Goal: Task Accomplishment & Management: Complete application form

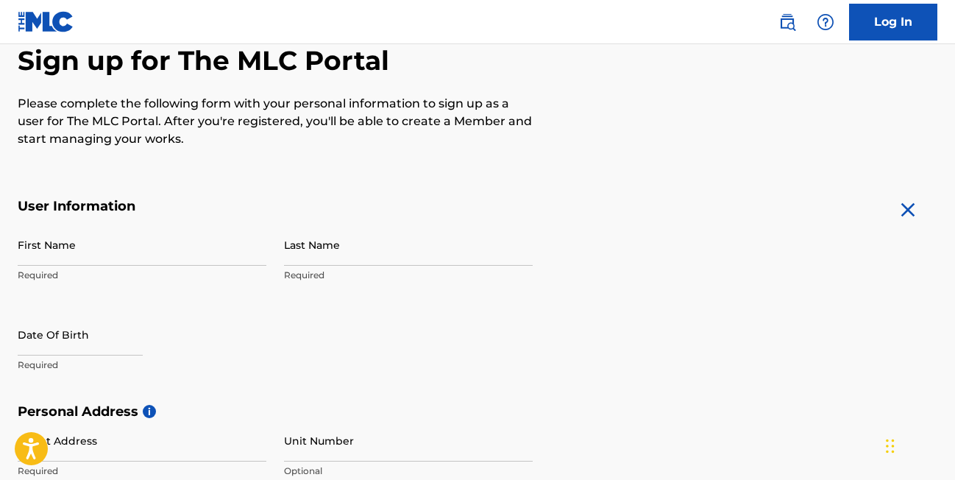
drag, startPoint x: 0, startPoint y: 0, endPoint x: 136, endPoint y: 254, distance: 288.1
click at [136, 254] on input "First Name" at bounding box center [142, 245] width 249 height 42
type input "[PERSON_NAME]"
type input "[DATE]"
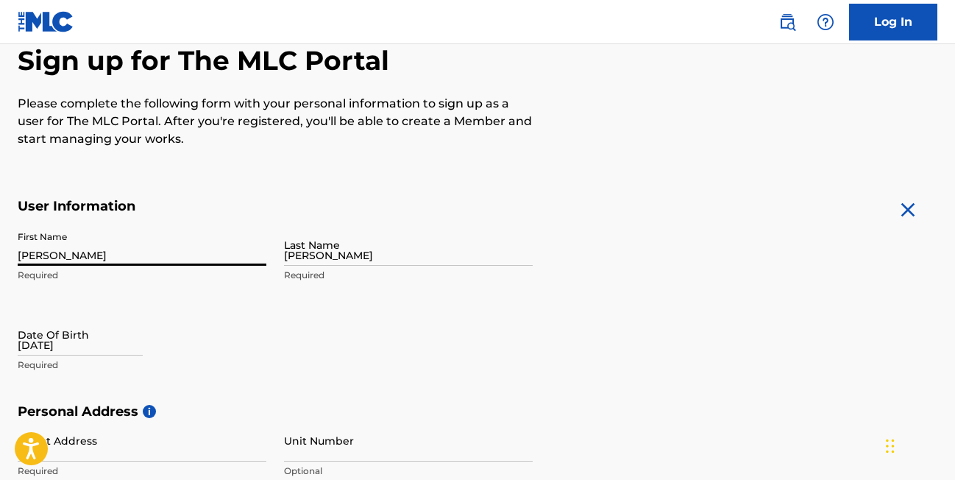
type input "[STREET_ADDRESS] e"
type input "[GEOGRAPHIC_DATA]"
type input "30534"
type input "[EMAIL_ADDRESS][DOMAIN_NAME]"
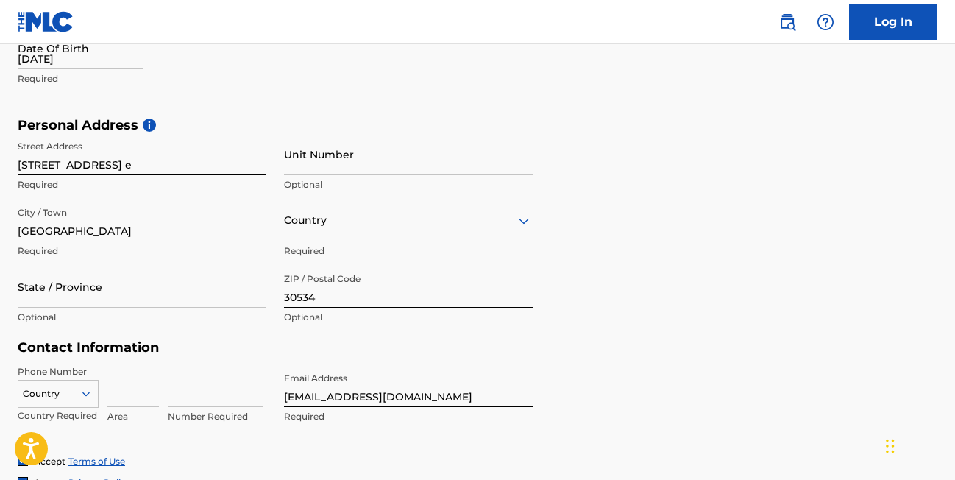
scroll to position [442, 0]
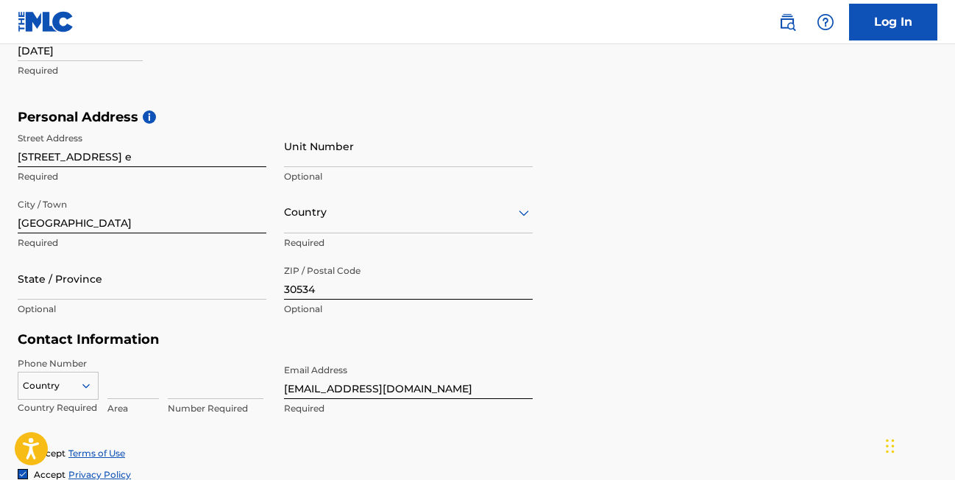
click at [144, 291] on input "State / Province" at bounding box center [142, 279] width 249 height 42
drag, startPoint x: 656, startPoint y: 221, endPoint x: 583, endPoint y: 238, distance: 74.8
click at [656, 222] on div "Personal Address i Street Address [STREET_ADDRESS] e Required Unit Number Optio…" at bounding box center [478, 220] width 920 height 223
click at [148, 294] on input "State / Province" at bounding box center [142, 279] width 249 height 42
type input "g"
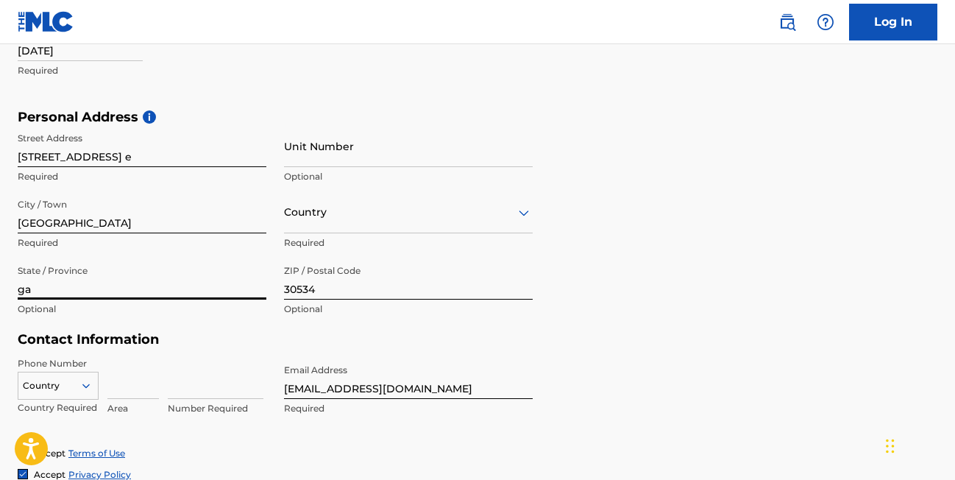
type input "ga"
click at [796, 297] on div "Personal Address i Street Address [STREET_ADDRESS] e Required Unit Number Optio…" at bounding box center [478, 220] width 920 height 223
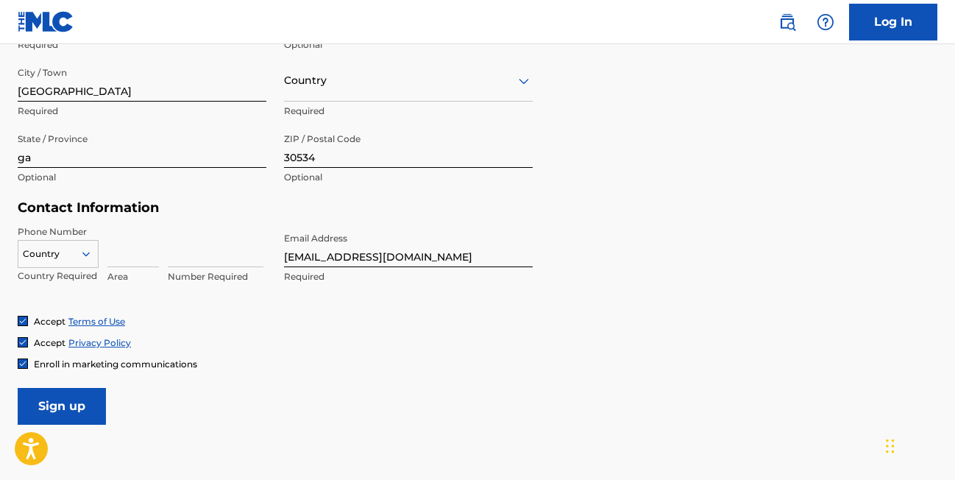
scroll to position [589, 0]
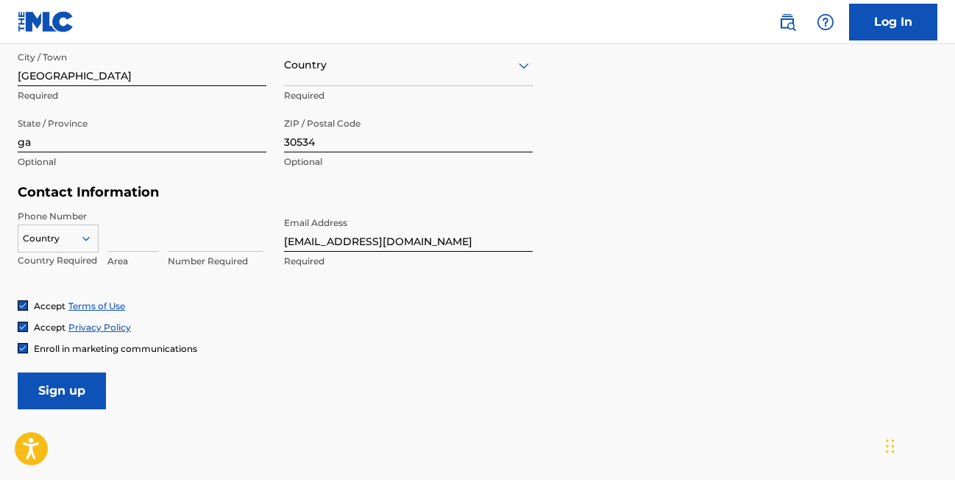
click at [114, 243] on input at bounding box center [133, 231] width 52 height 42
type input "404"
type input "[GEOGRAPHIC_DATA]"
type input "1"
type input "5521480"
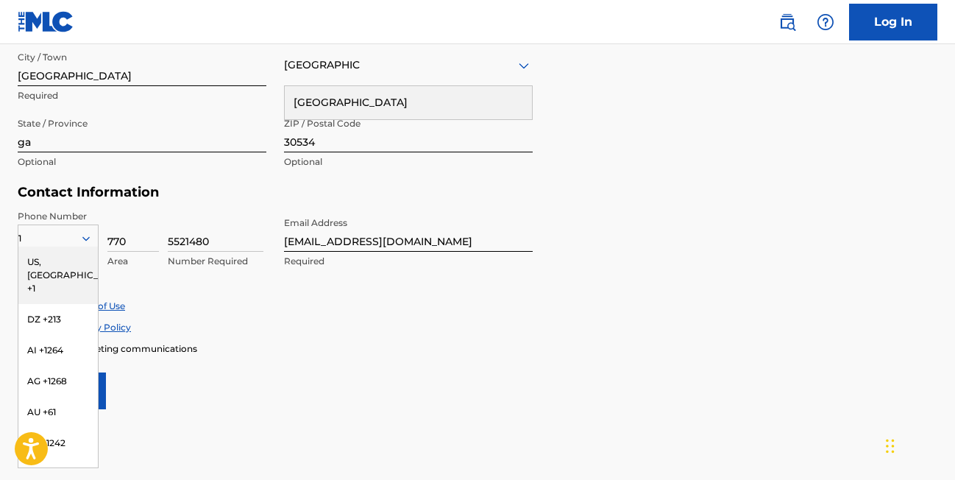
click at [762, 284] on form "User Information First Name [PERSON_NAME] Required Last Name [PERSON_NAME] Requ…" at bounding box center [478, 82] width 920 height 653
drag, startPoint x: 137, startPoint y: 241, endPoint x: 95, endPoint y: 242, distance: 42.0
click at [96, 242] on div "1 [GEOGRAPHIC_DATA], [GEOGRAPHIC_DATA] +1 DZ +213 AI +1264 AG +1268 AU +61 BS +…" at bounding box center [142, 243] width 249 height 66
click at [609, 321] on div "Accept Privacy Policy" at bounding box center [478, 327] width 920 height 13
click at [144, 242] on input "40" at bounding box center [133, 231] width 52 height 42
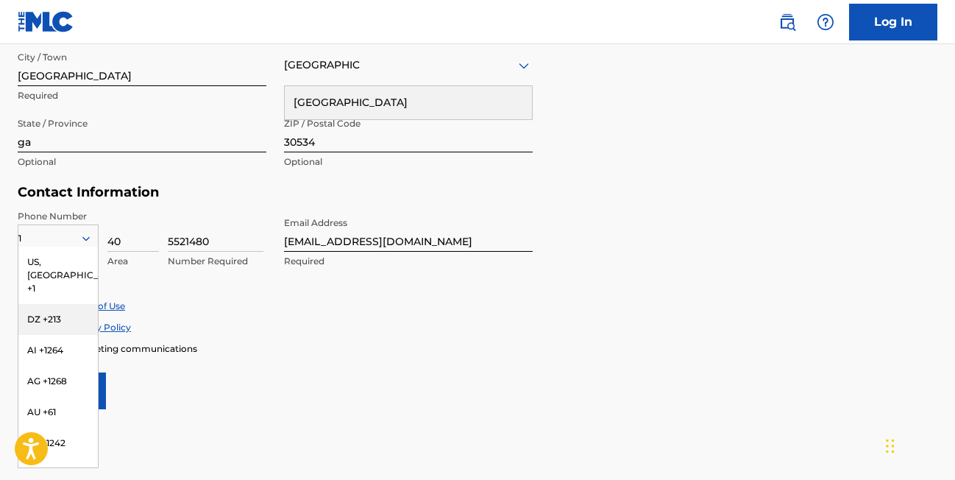
type input "404"
click at [831, 325] on div "Accept Privacy Policy" at bounding box center [478, 327] width 920 height 13
click at [29, 235] on div "1" at bounding box center [57, 238] width 79 height 16
click at [39, 258] on div "US, [GEOGRAPHIC_DATA] +1" at bounding box center [57, 275] width 79 height 57
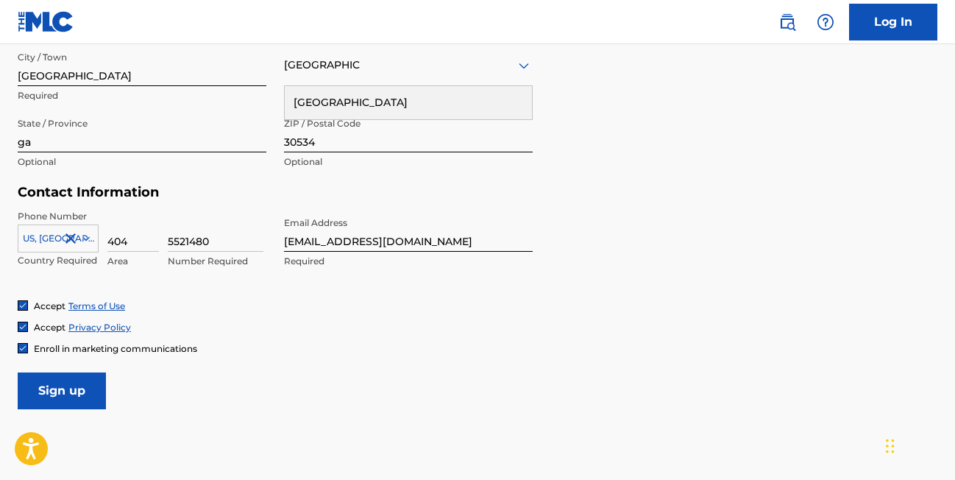
click at [69, 389] on input "Sign up" at bounding box center [62, 390] width 88 height 37
click at [109, 350] on span "Enroll in marketing communications" at bounding box center [115, 348] width 163 height 11
click at [70, 385] on input "Sign up" at bounding box center [62, 390] width 88 height 37
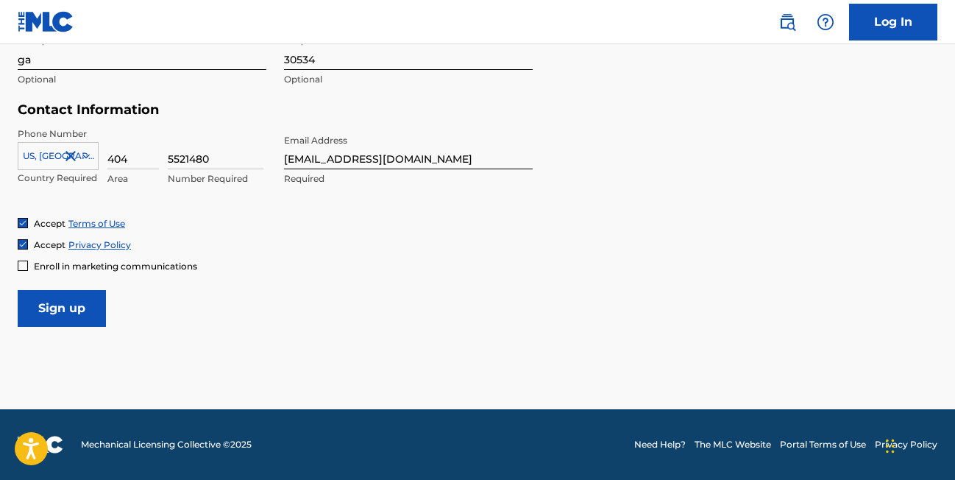
click at [49, 318] on input "Sign up" at bounding box center [62, 308] width 88 height 37
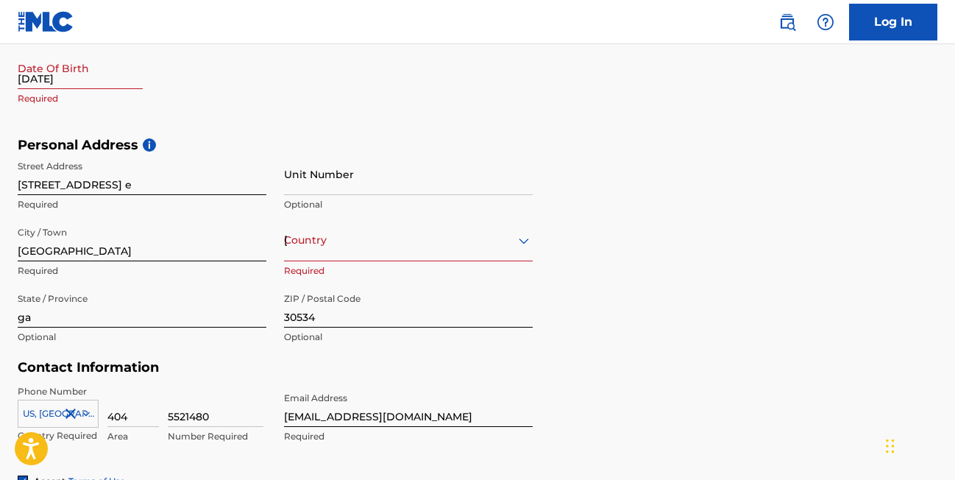
scroll to position [417, 0]
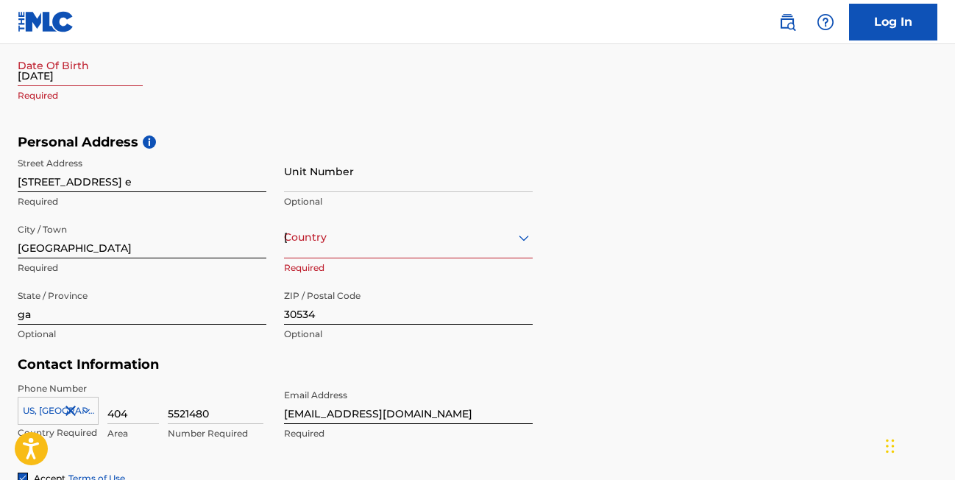
click at [381, 255] on div "Country [GEOGRAPHIC_DATA]" at bounding box center [408, 237] width 249 height 42
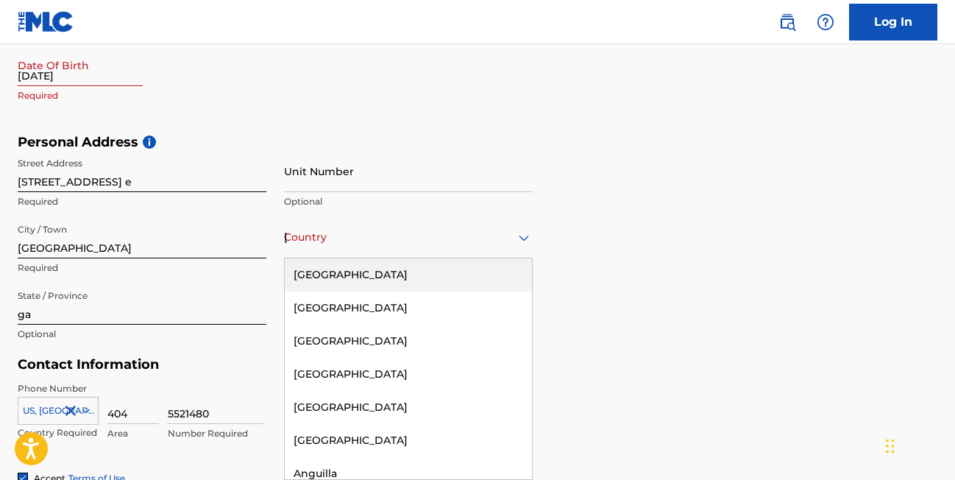
click at [364, 275] on div "[GEOGRAPHIC_DATA]" at bounding box center [408, 274] width 247 height 33
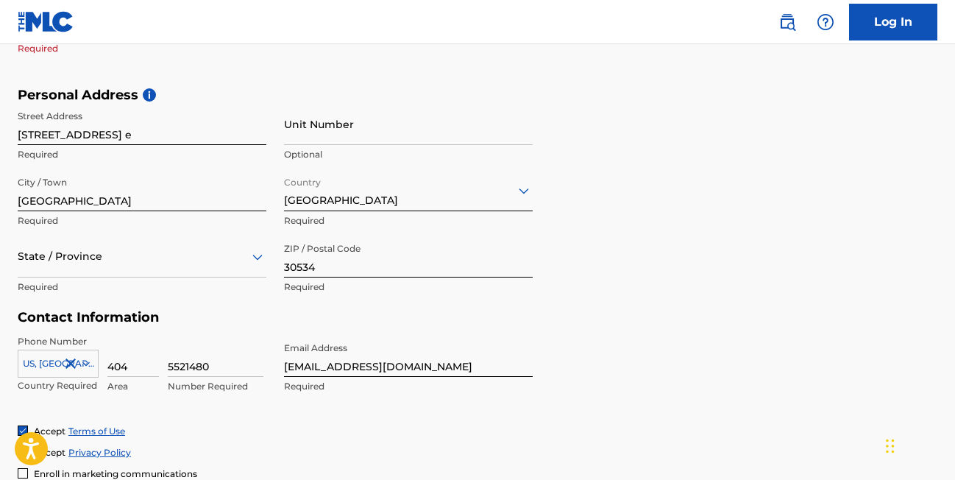
scroll to position [490, 0]
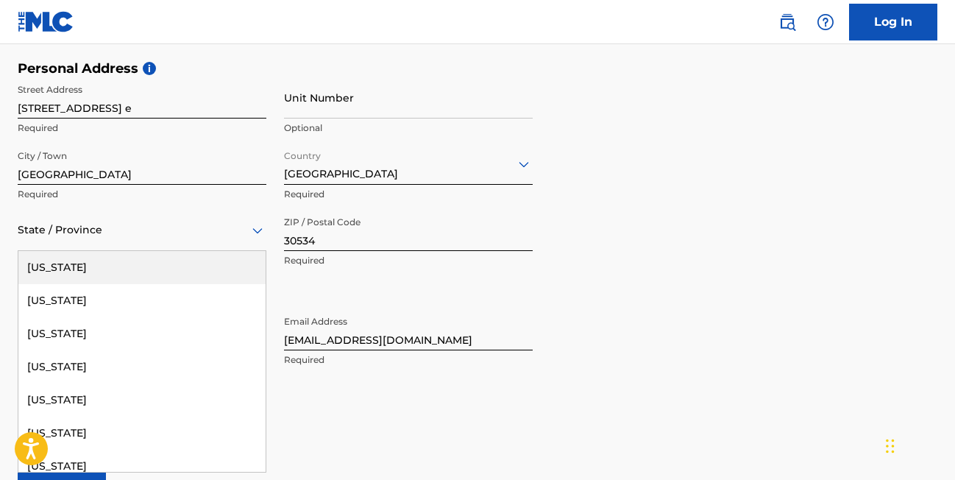
click at [111, 246] on div "State / Province" at bounding box center [142, 230] width 249 height 42
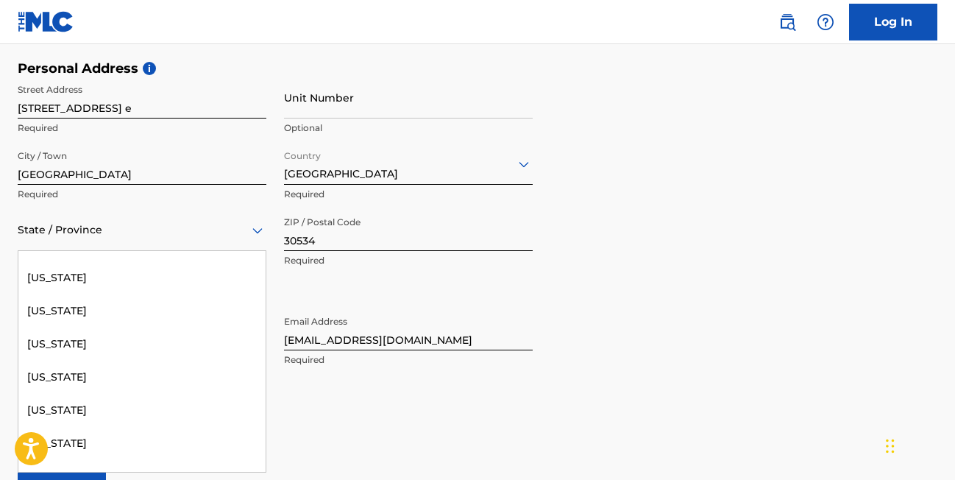
scroll to position [294, 0]
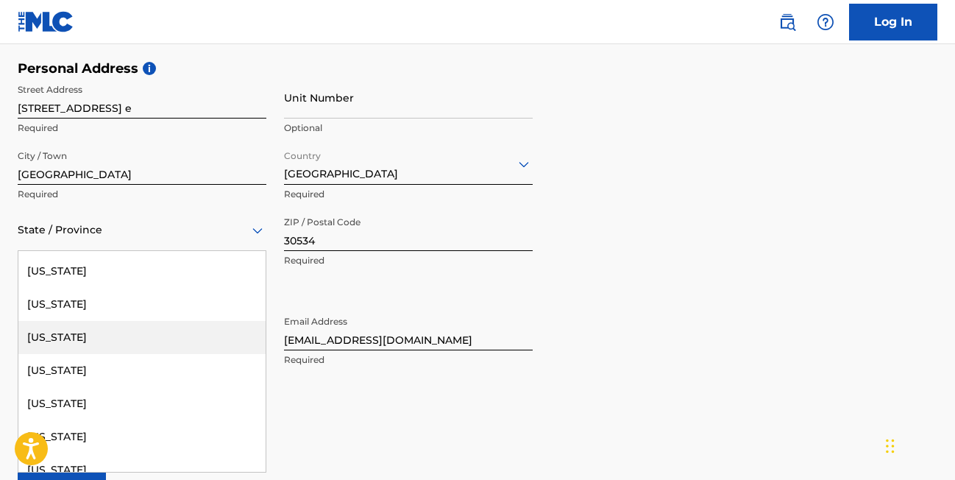
click at [80, 332] on div "[US_STATE]" at bounding box center [141, 337] width 247 height 33
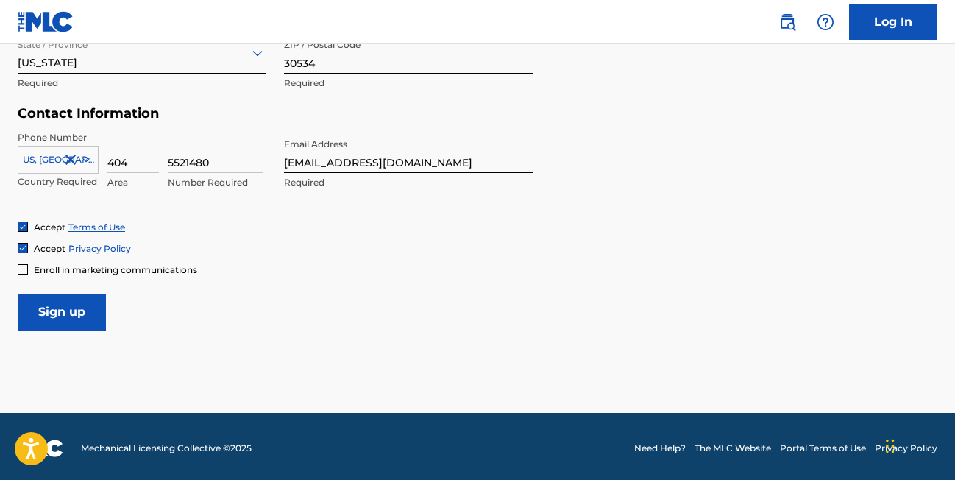
scroll to position [671, 0]
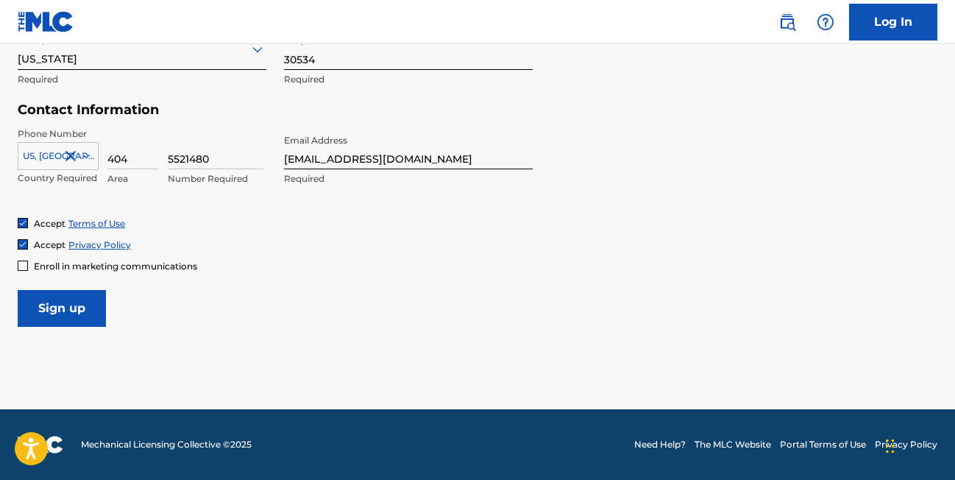
click at [68, 319] on input "Sign up" at bounding box center [62, 308] width 88 height 37
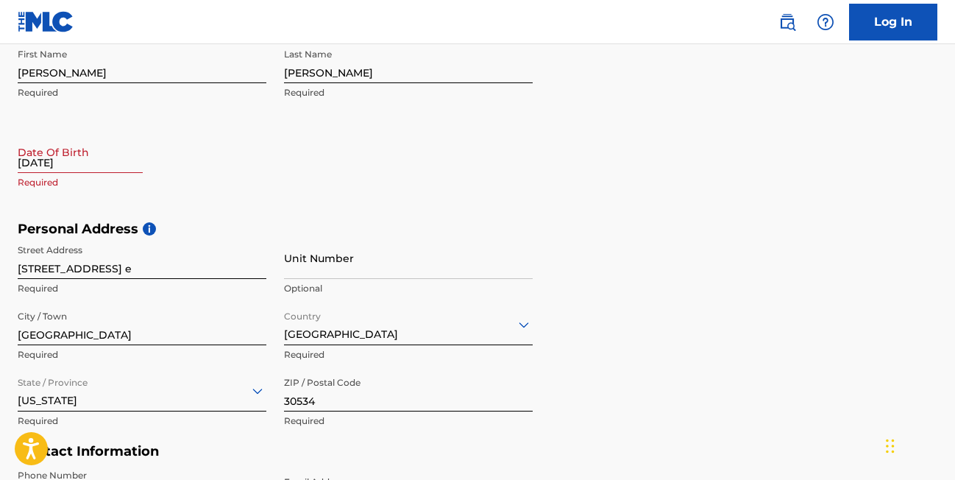
scroll to position [303, 0]
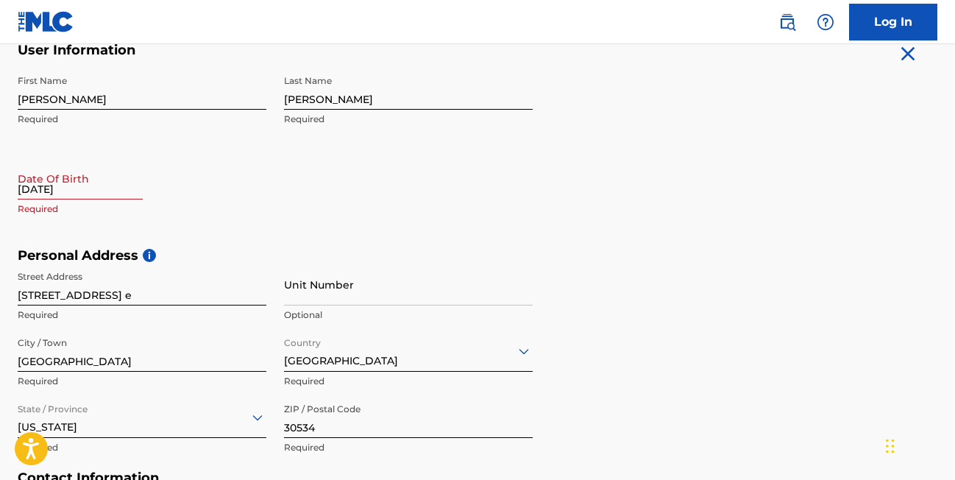
select select "7"
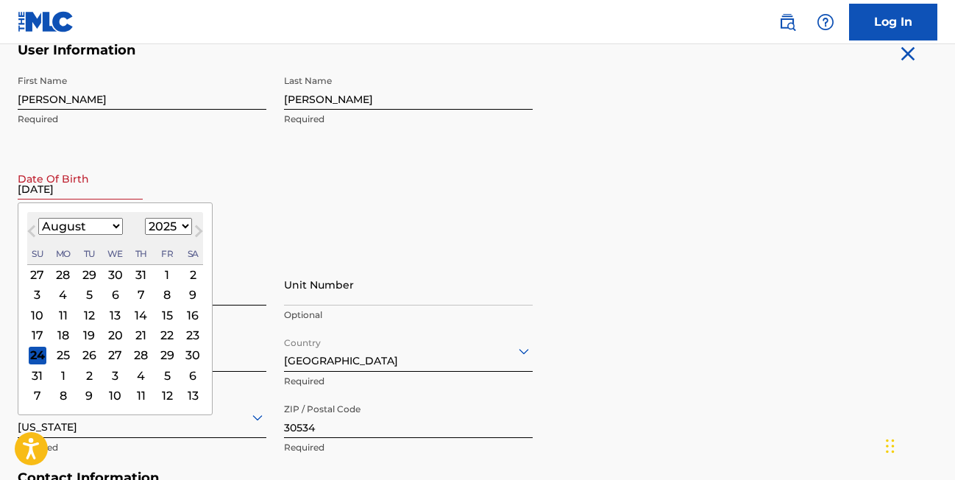
click at [105, 188] on input "[DATE]" at bounding box center [80, 178] width 125 height 42
click at [166, 233] on select "1899 1900 1901 1902 1903 1904 1905 1906 1907 1908 1909 1910 1911 1912 1913 1914…" at bounding box center [168, 226] width 47 height 17
select select "1987"
click at [145, 218] on select "1899 1900 1901 1902 1903 1904 1905 1906 1907 1908 1909 1910 1911 1912 1913 1914…" at bounding box center [168, 226] width 47 height 17
click at [105, 226] on select "January February March April May June July August September October November De…" at bounding box center [80, 226] width 85 height 17
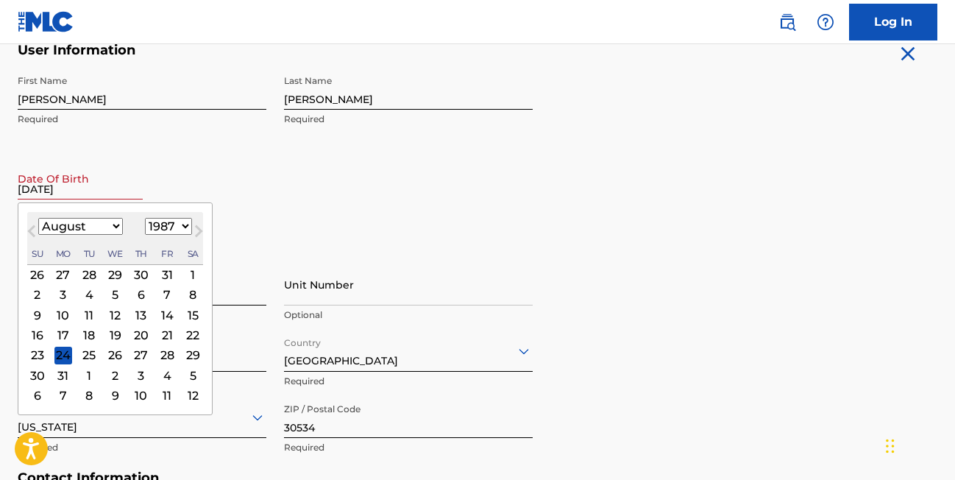
select select "0"
click at [38, 218] on select "January February March April May June July August September October November De…" at bounding box center [80, 226] width 85 height 17
click at [63, 293] on div "5" at bounding box center [63, 295] width 18 height 18
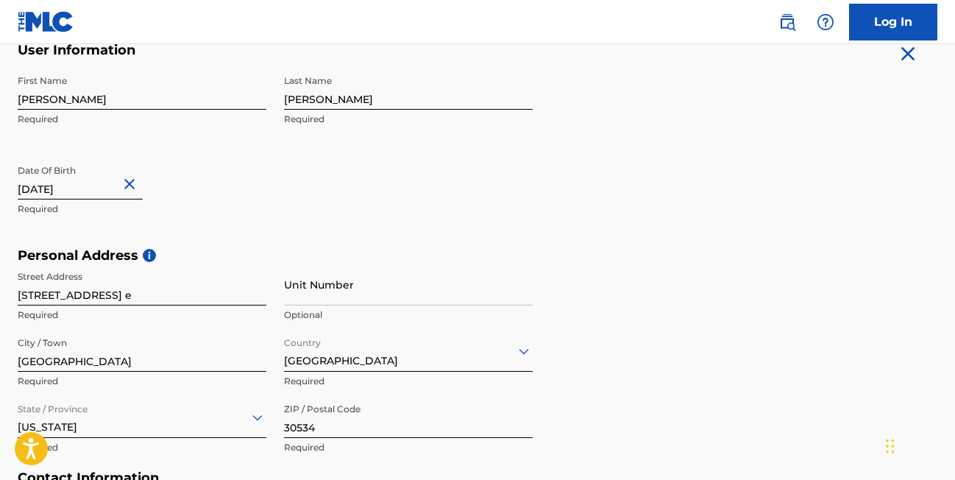
click at [539, 197] on form "User Information First Name [PERSON_NAME] Required Last Name [PERSON_NAME] Requ…" at bounding box center [478, 368] width 920 height 653
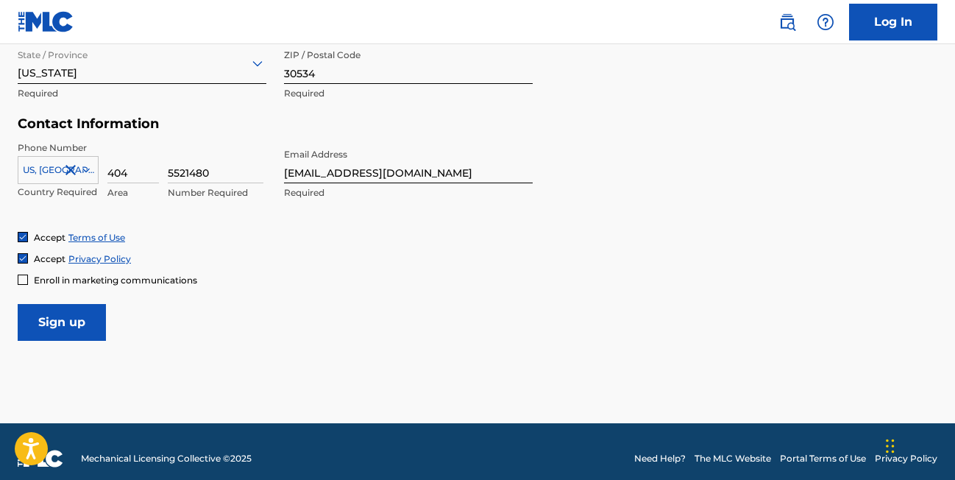
scroll to position [671, 0]
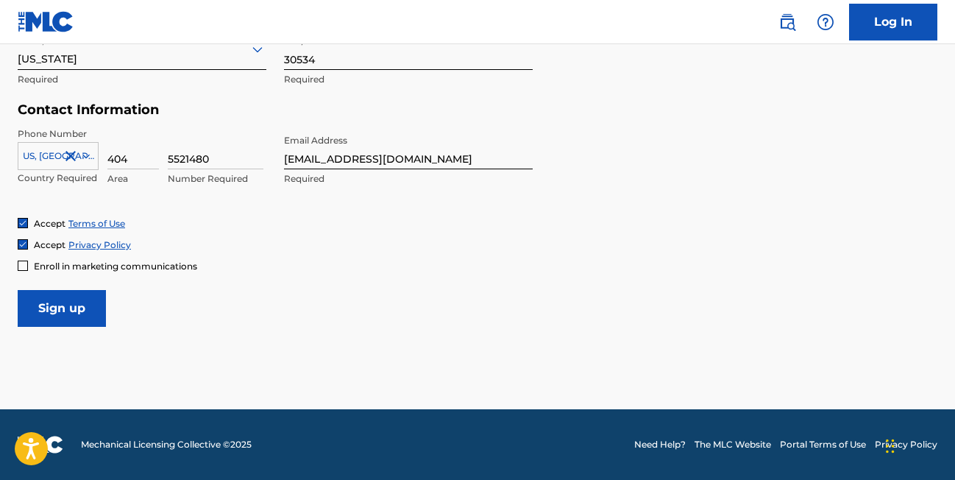
click at [62, 305] on input "Sign up" at bounding box center [62, 308] width 88 height 37
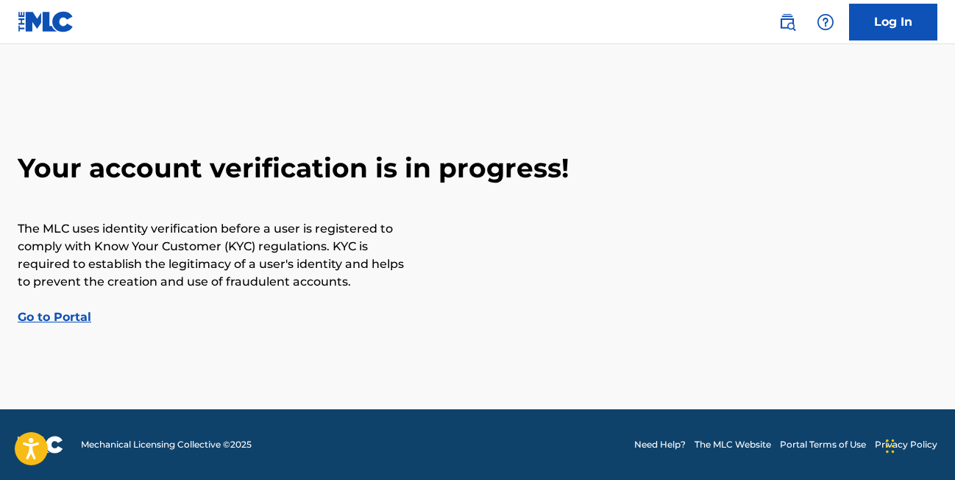
click at [56, 315] on link "Go to Portal" at bounding box center [55, 317] width 74 height 14
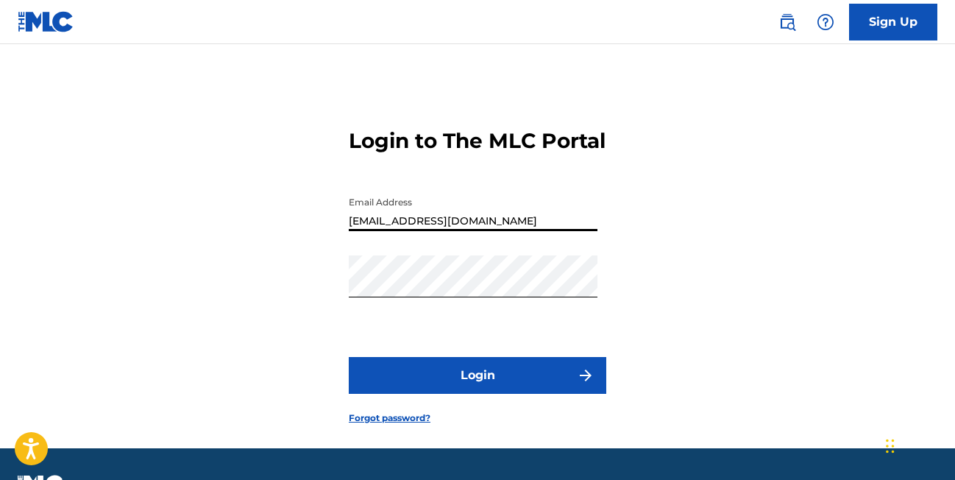
click at [521, 231] on input "[EMAIL_ADDRESS][DOMAIN_NAME]" at bounding box center [473, 210] width 249 height 42
click at [506, 231] on input "[EMAIL_ADDRESS][DOMAIN_NAME]" at bounding box center [473, 210] width 249 height 42
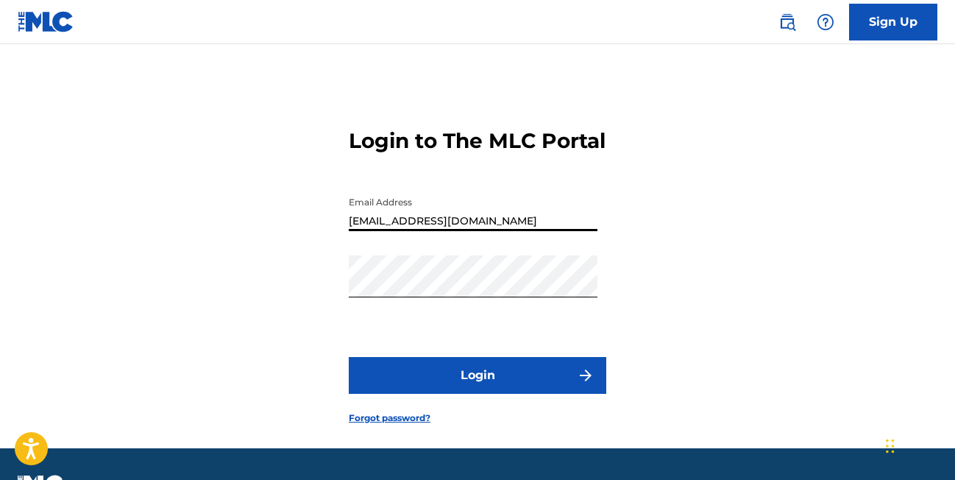
click at [506, 231] on input "[EMAIL_ADDRESS][DOMAIN_NAME]" at bounding box center [473, 210] width 249 height 42
click at [420, 231] on input "quecole" at bounding box center [473, 210] width 249 height 42
type input "quecole"
